Goal: Check status: Check status

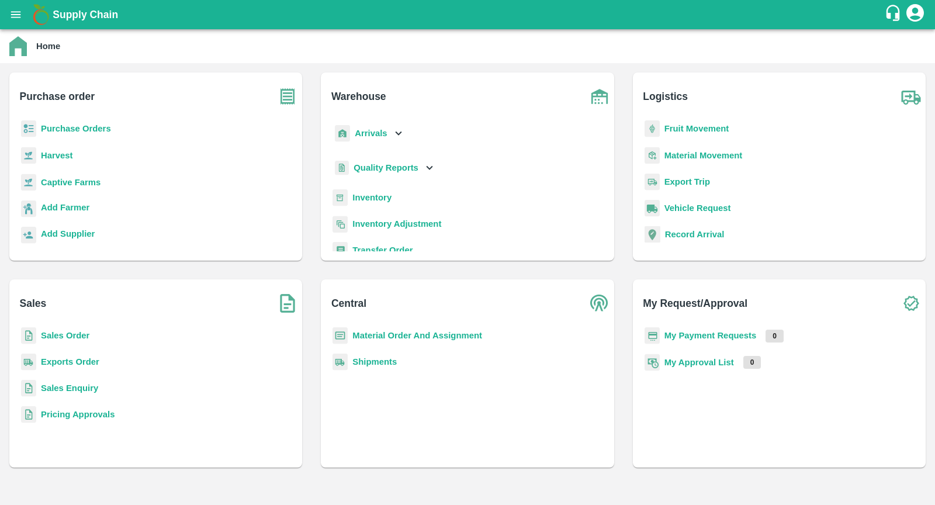
click at [721, 132] on b "Fruit Movement" at bounding box center [696, 128] width 65 height 9
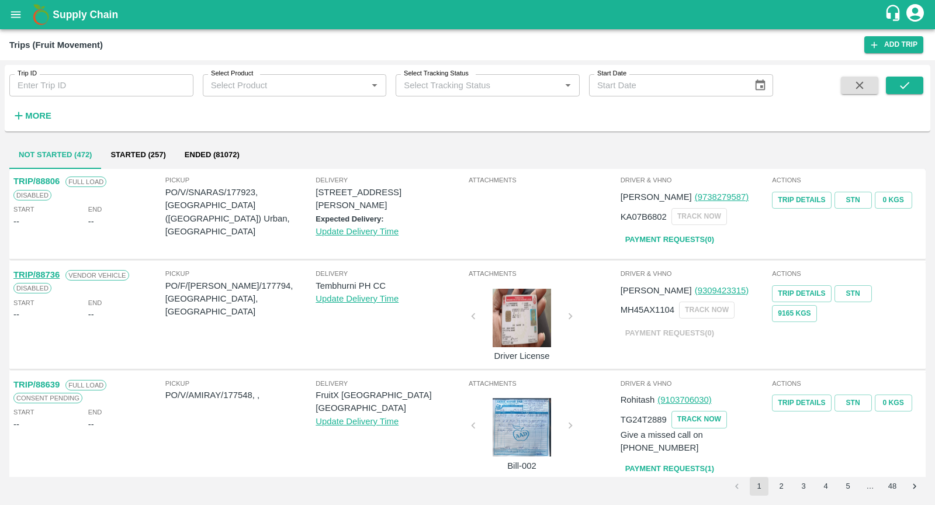
click at [40, 83] on input "Trip ID" at bounding box center [101, 85] width 184 height 22
paste input "34478.0"
type input "34478"
click at [901, 89] on icon "submit" at bounding box center [904, 85] width 13 height 13
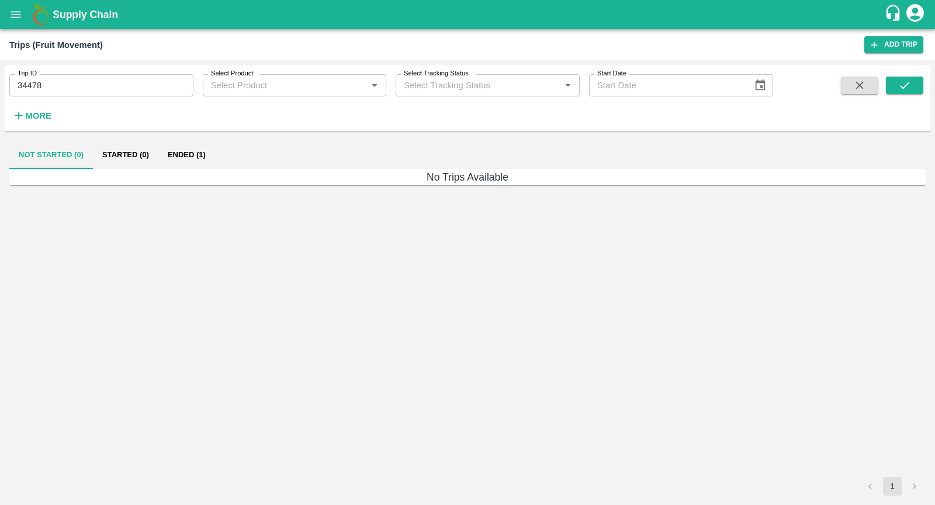
click at [185, 154] on button "Ended (1)" at bounding box center [186, 155] width 57 height 28
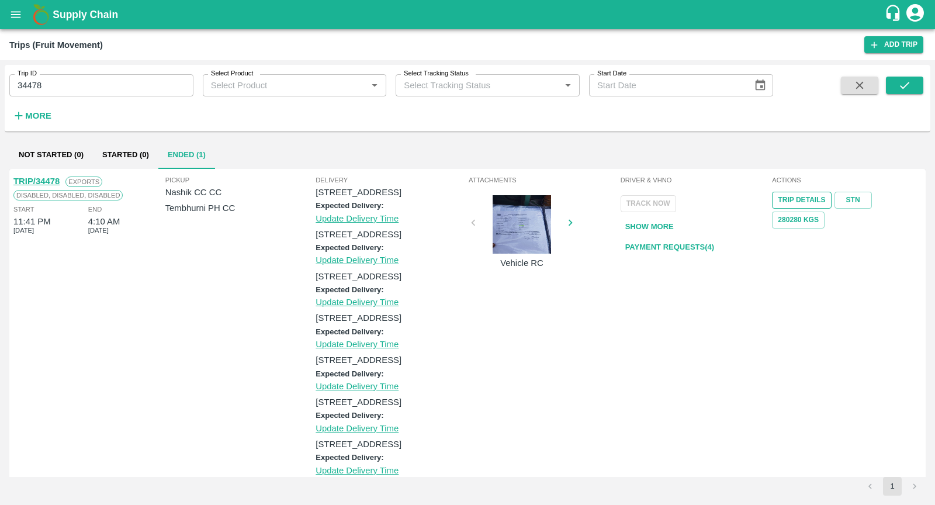
click at [802, 201] on link "Trip Details" at bounding box center [801, 200] width 59 height 17
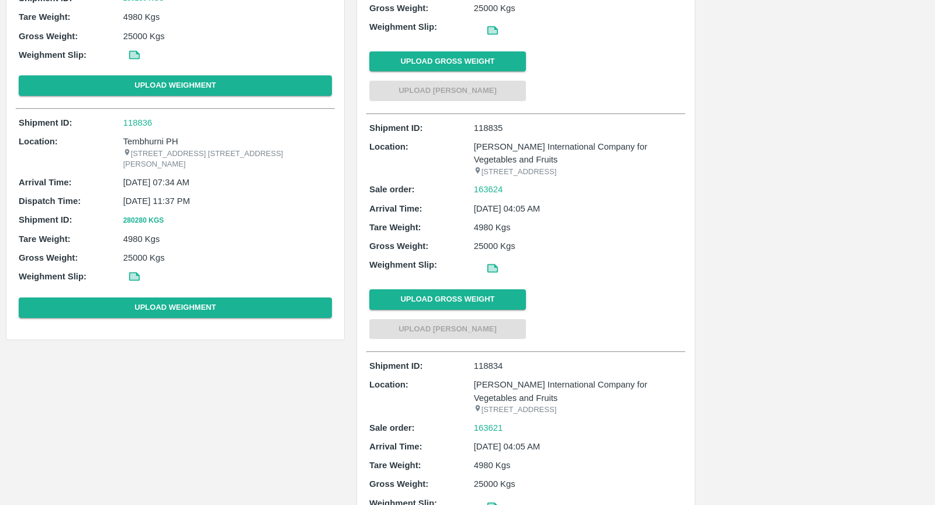
scroll to position [179, 0]
